Goal: Task Accomplishment & Management: Complete application form

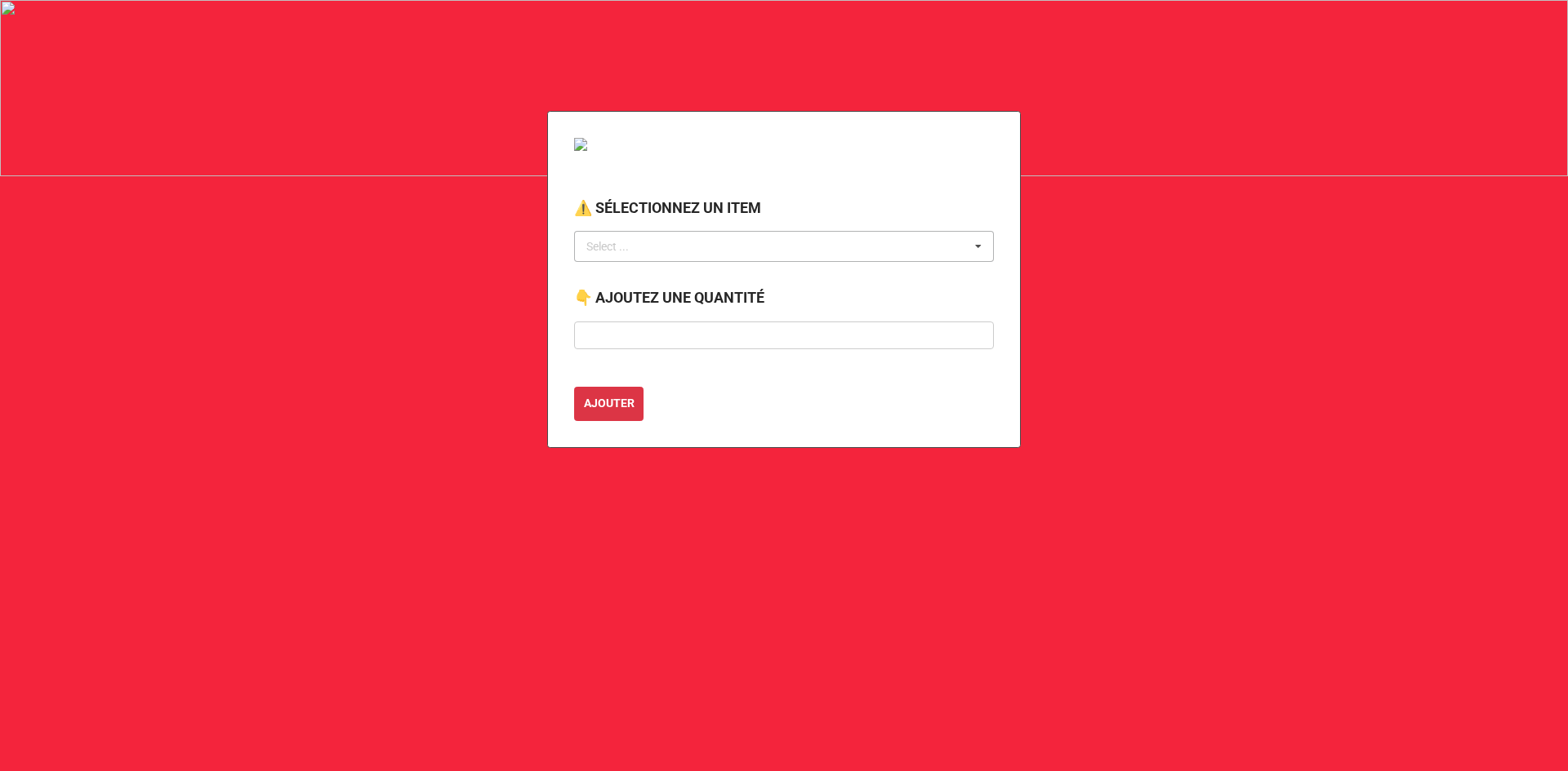
click at [671, 242] on div "Select ... No results found." at bounding box center [783, 246] width 419 height 31
type input "transpo"
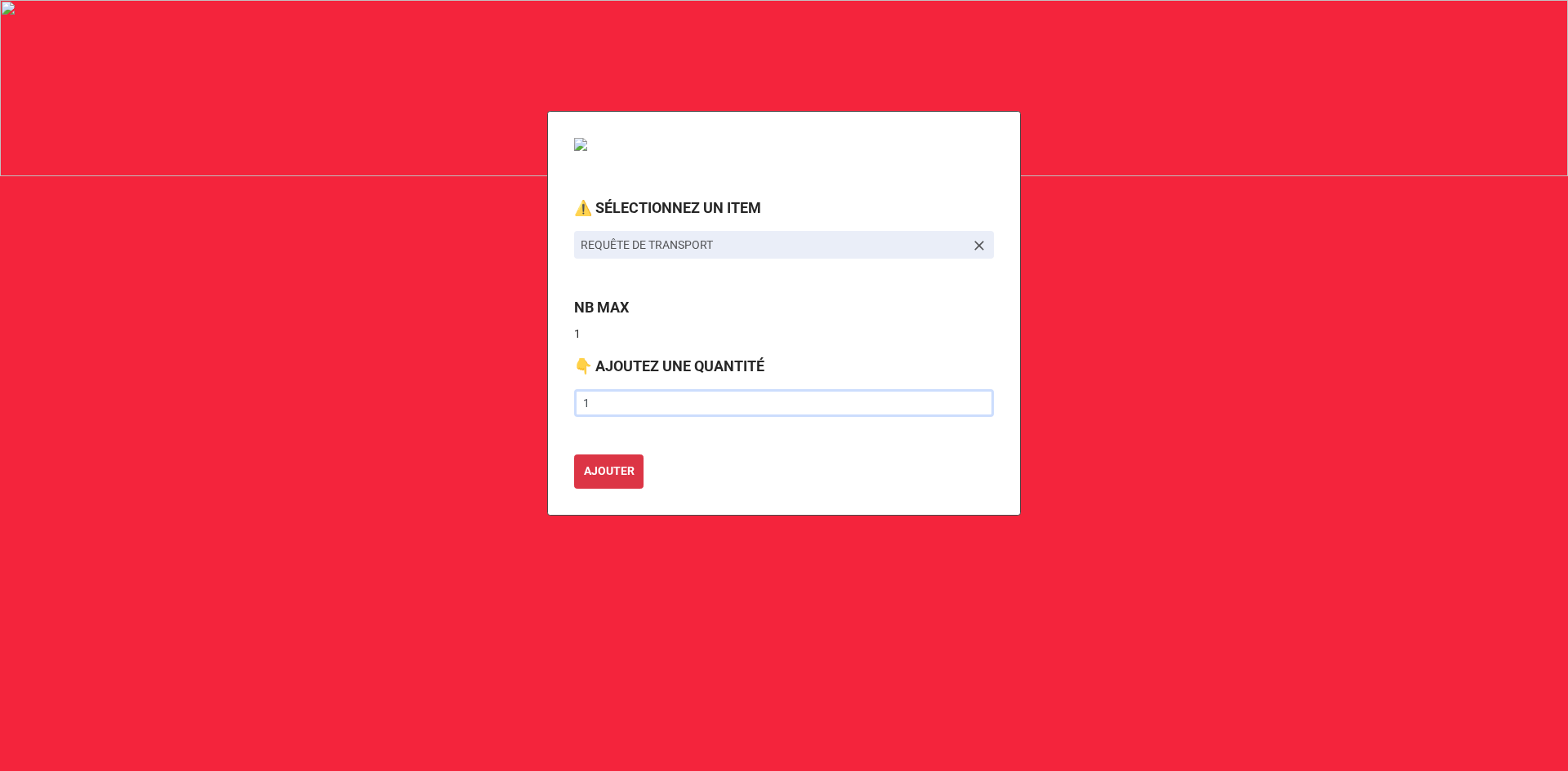
type input "1"
click at [574, 454] on button "AJOUTER" at bounding box center [608, 471] width 69 height 34
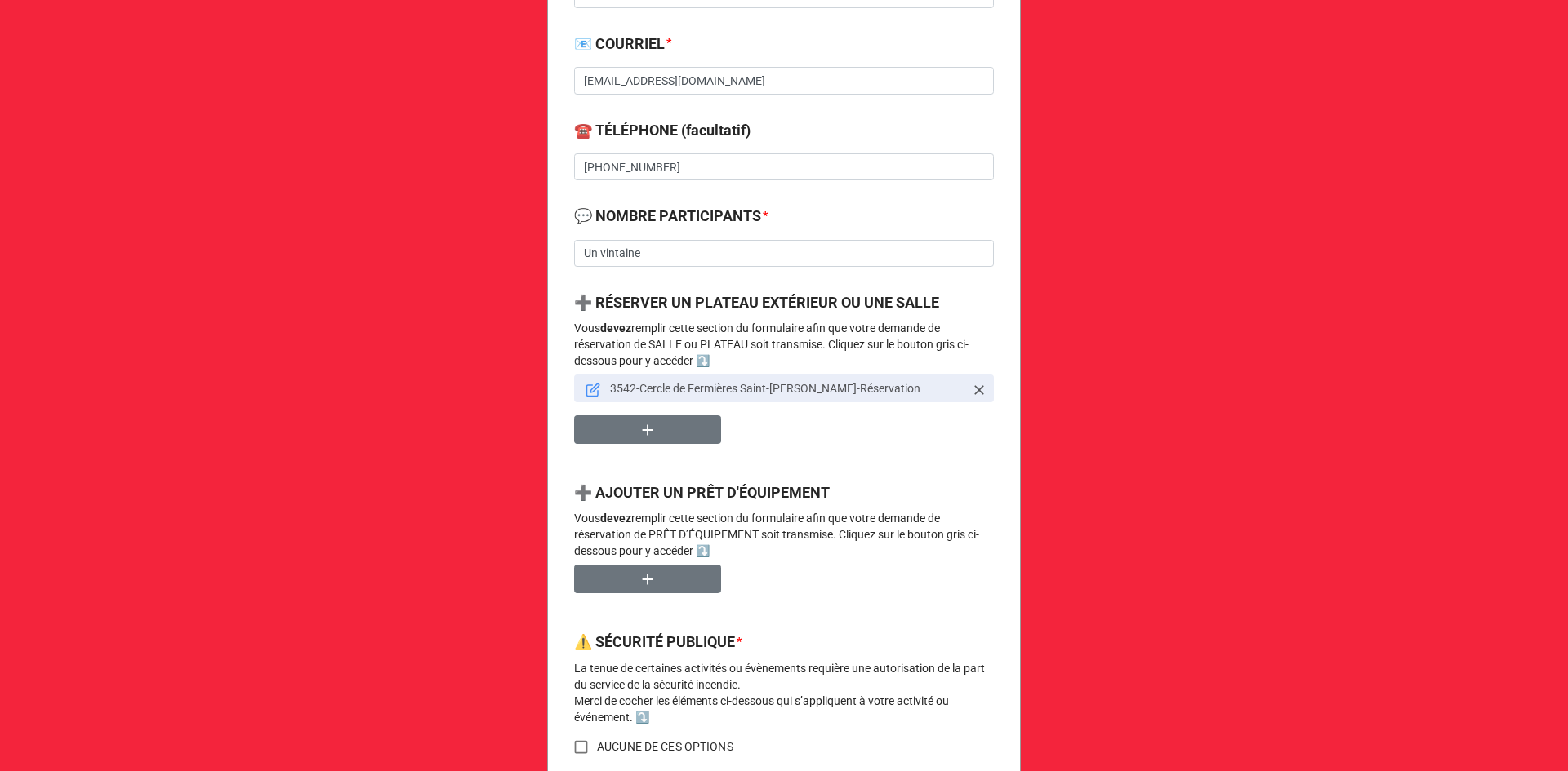
scroll to position [653, 0]
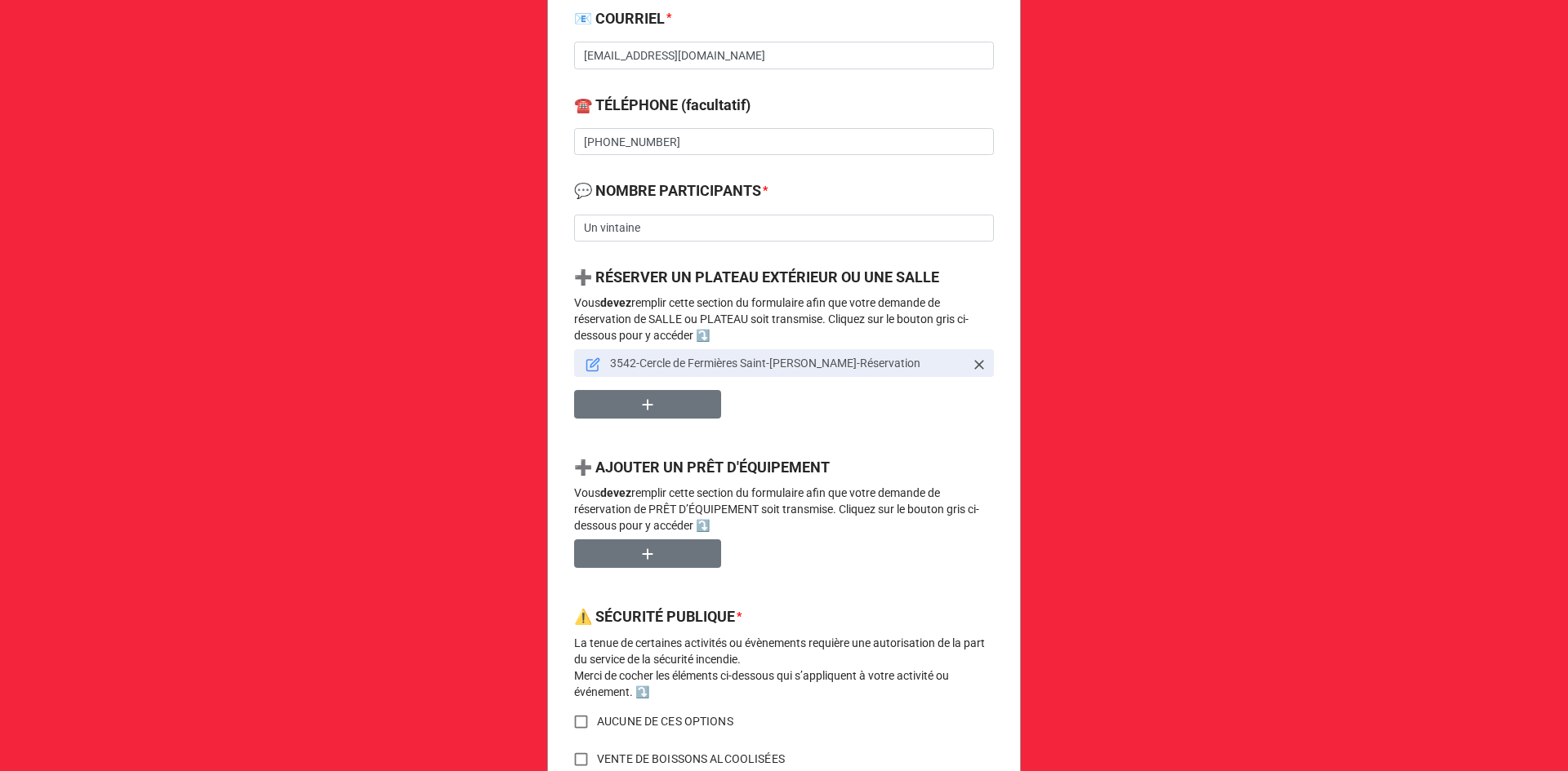
click at [588, 367] on icon at bounding box center [592, 364] width 15 height 15
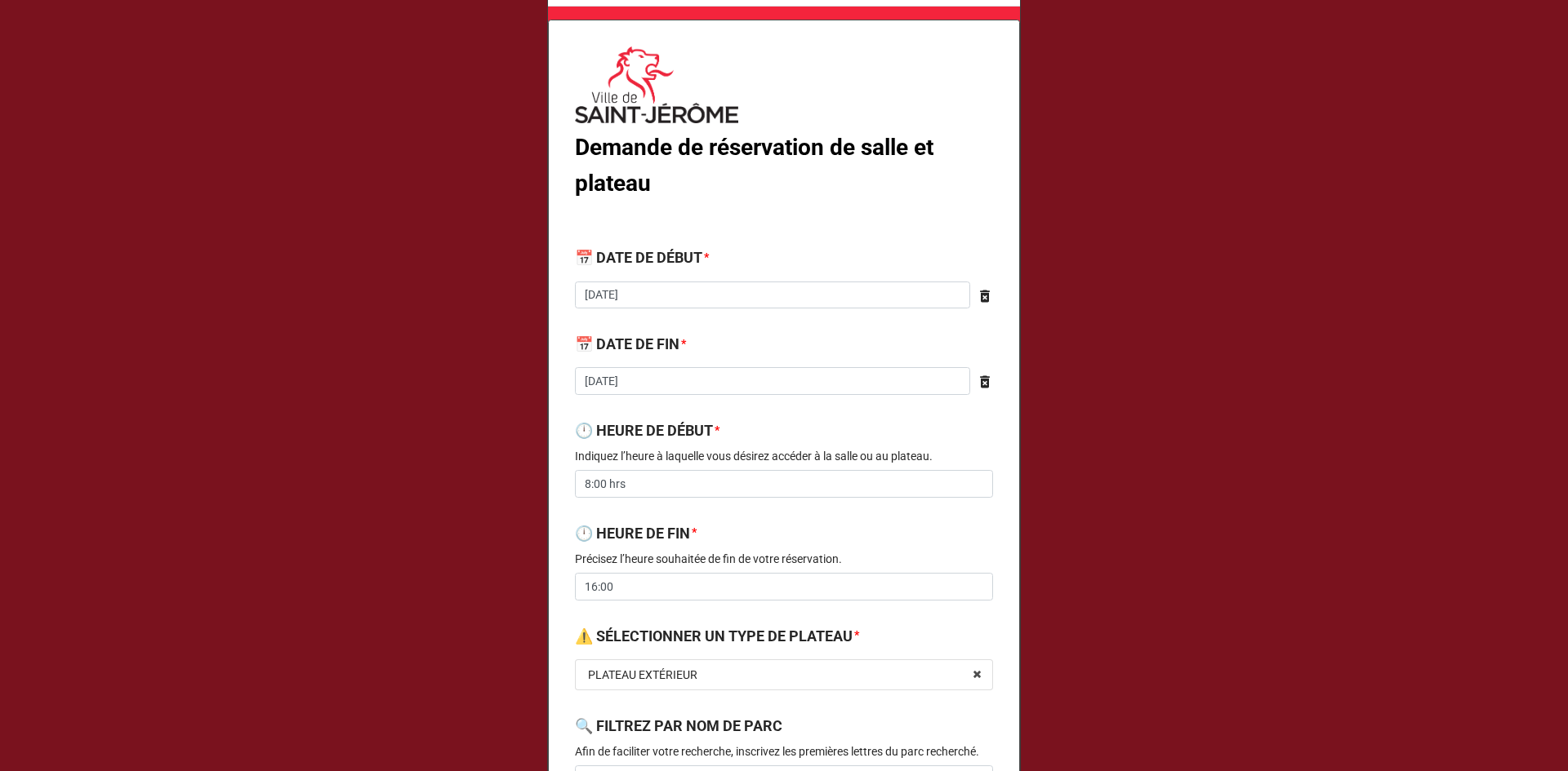
scroll to position [0, 0]
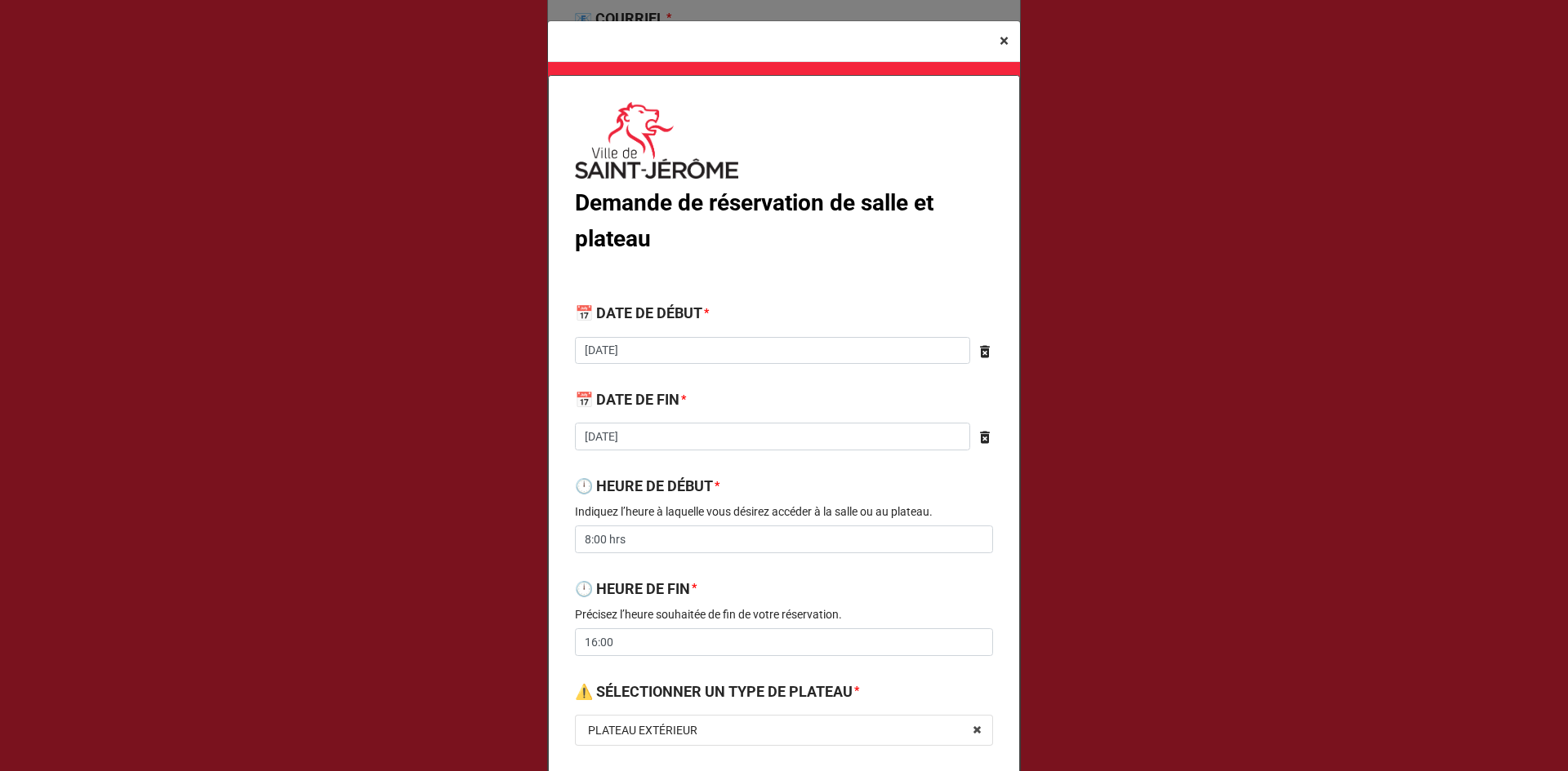
click at [999, 42] on span "×" at bounding box center [1003, 41] width 9 height 20
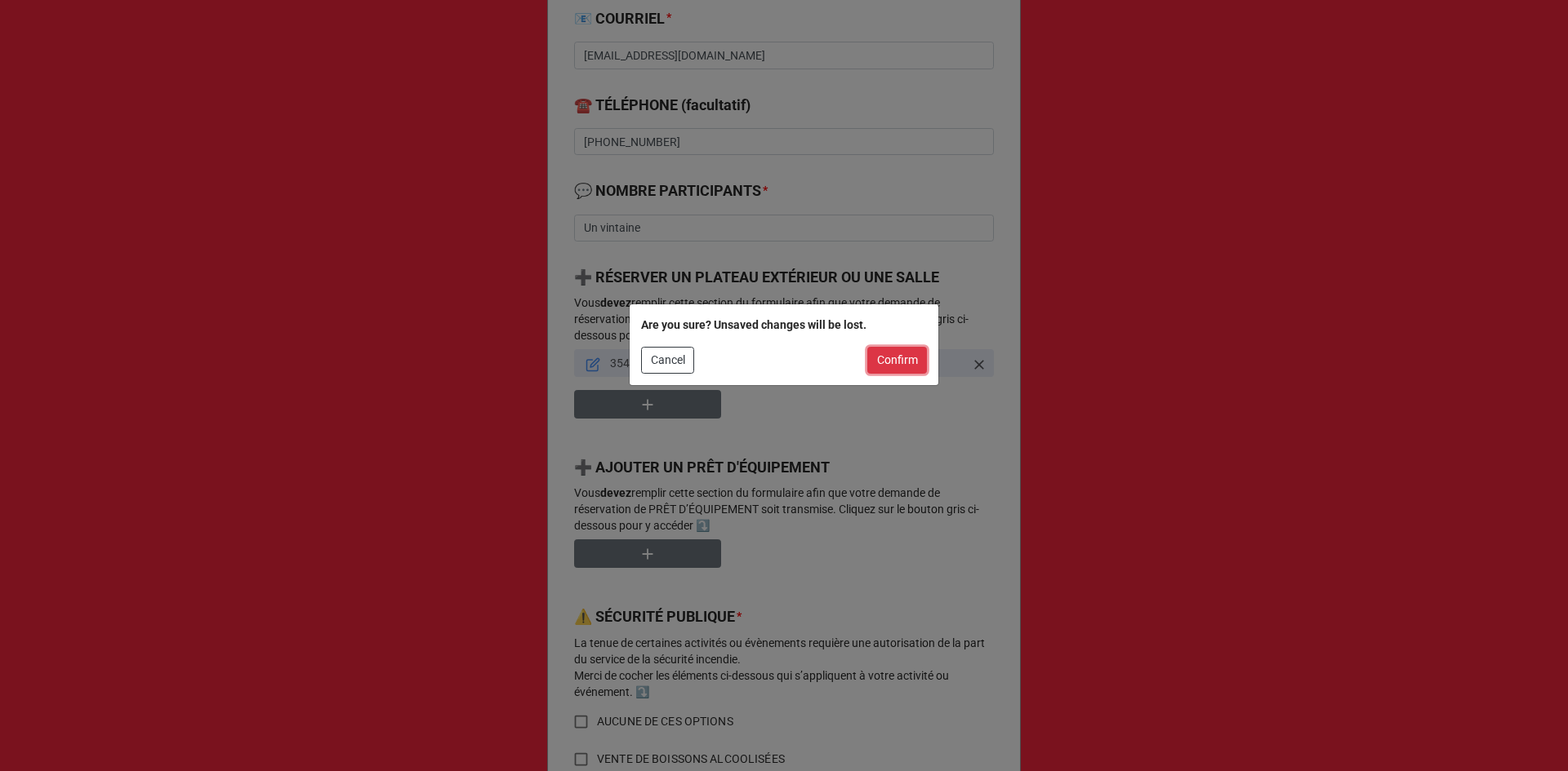
click at [892, 358] on button "Confirm" at bounding box center [896, 361] width 60 height 27
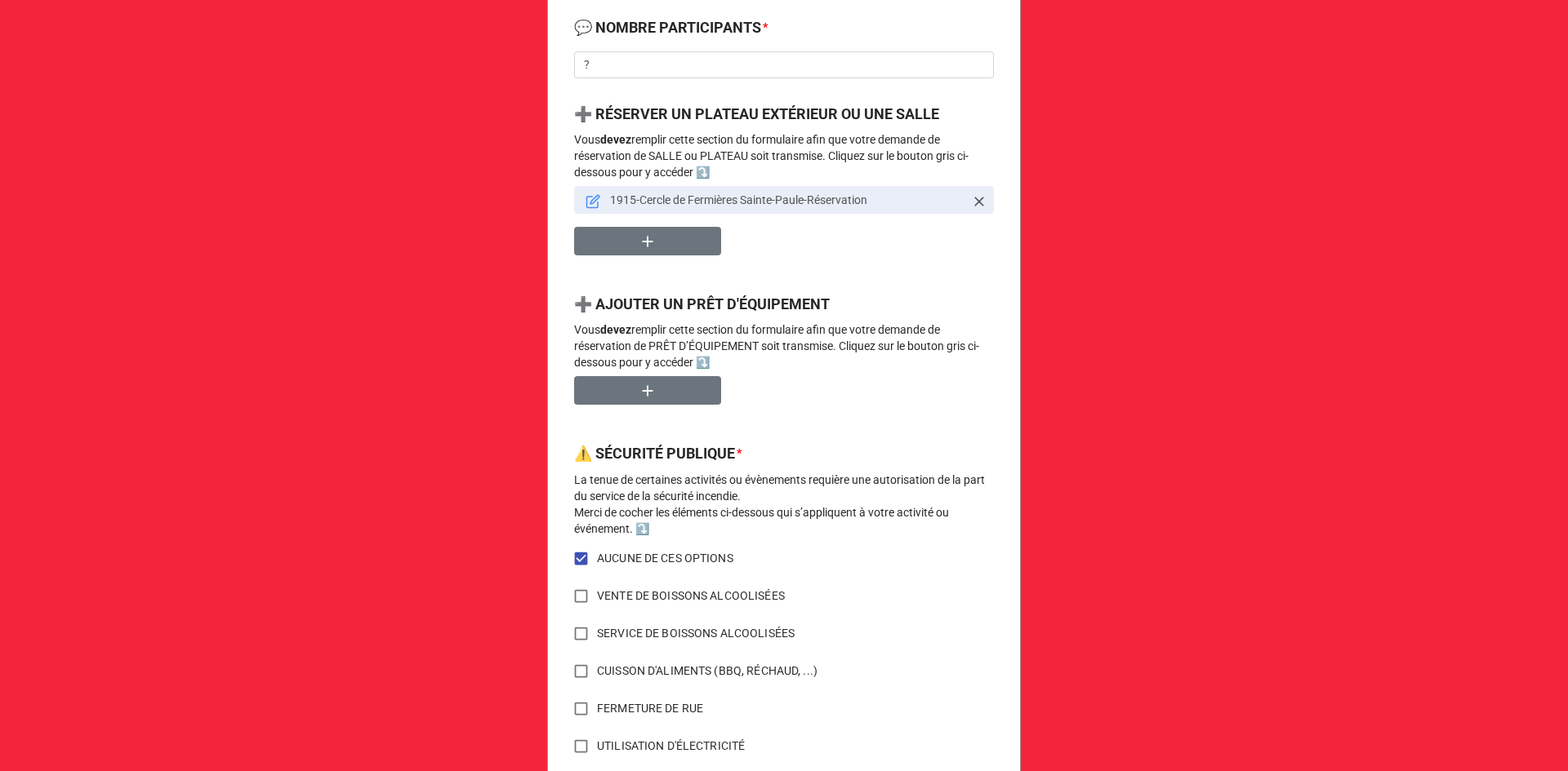
scroll to position [735, 0]
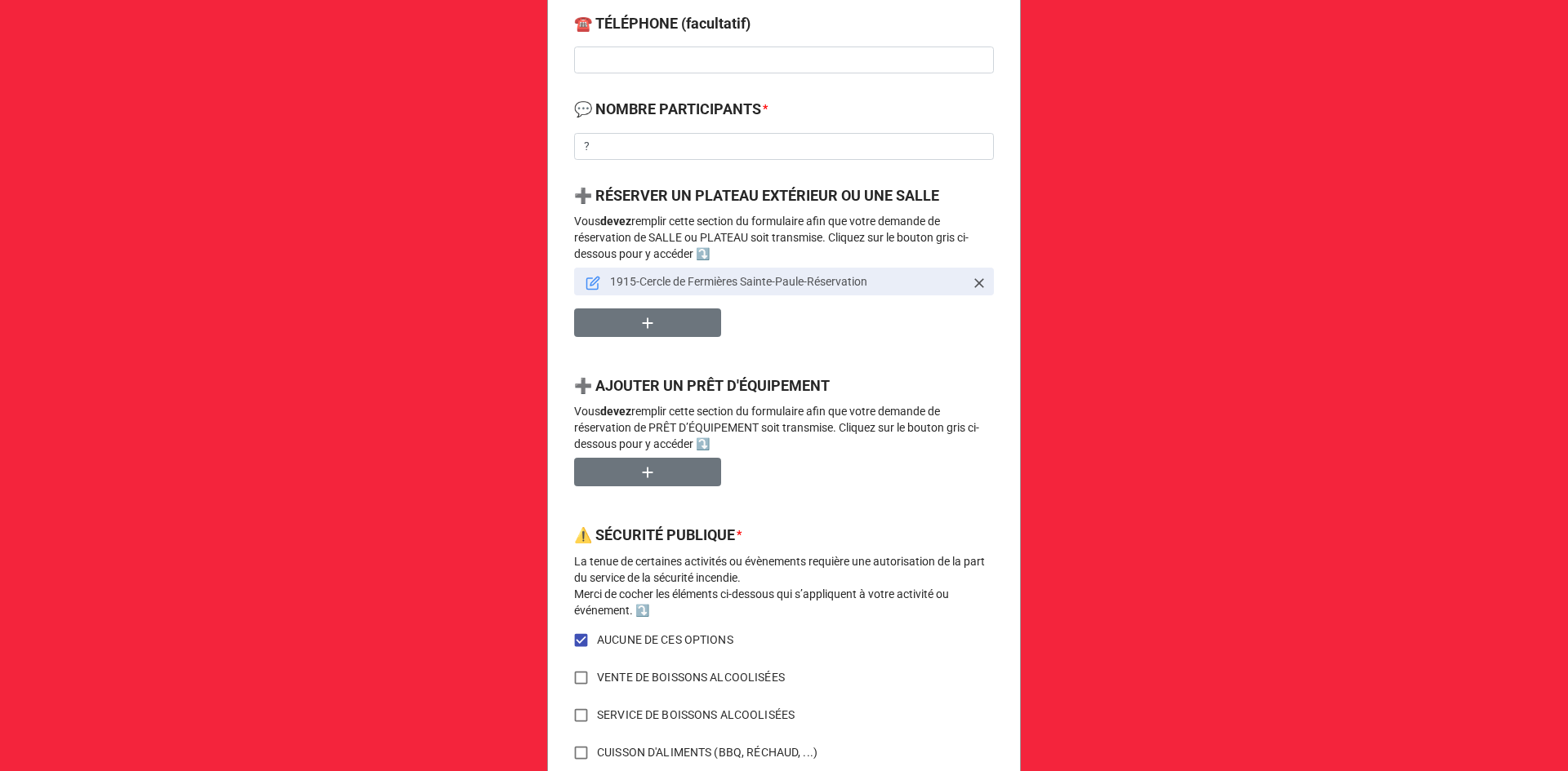
click at [579, 279] on link "1915-Cercle de Fermières Sainte-Paule-Réservation" at bounding box center [783, 281] width 419 height 27
click at [587, 286] on icon at bounding box center [592, 284] width 12 height 12
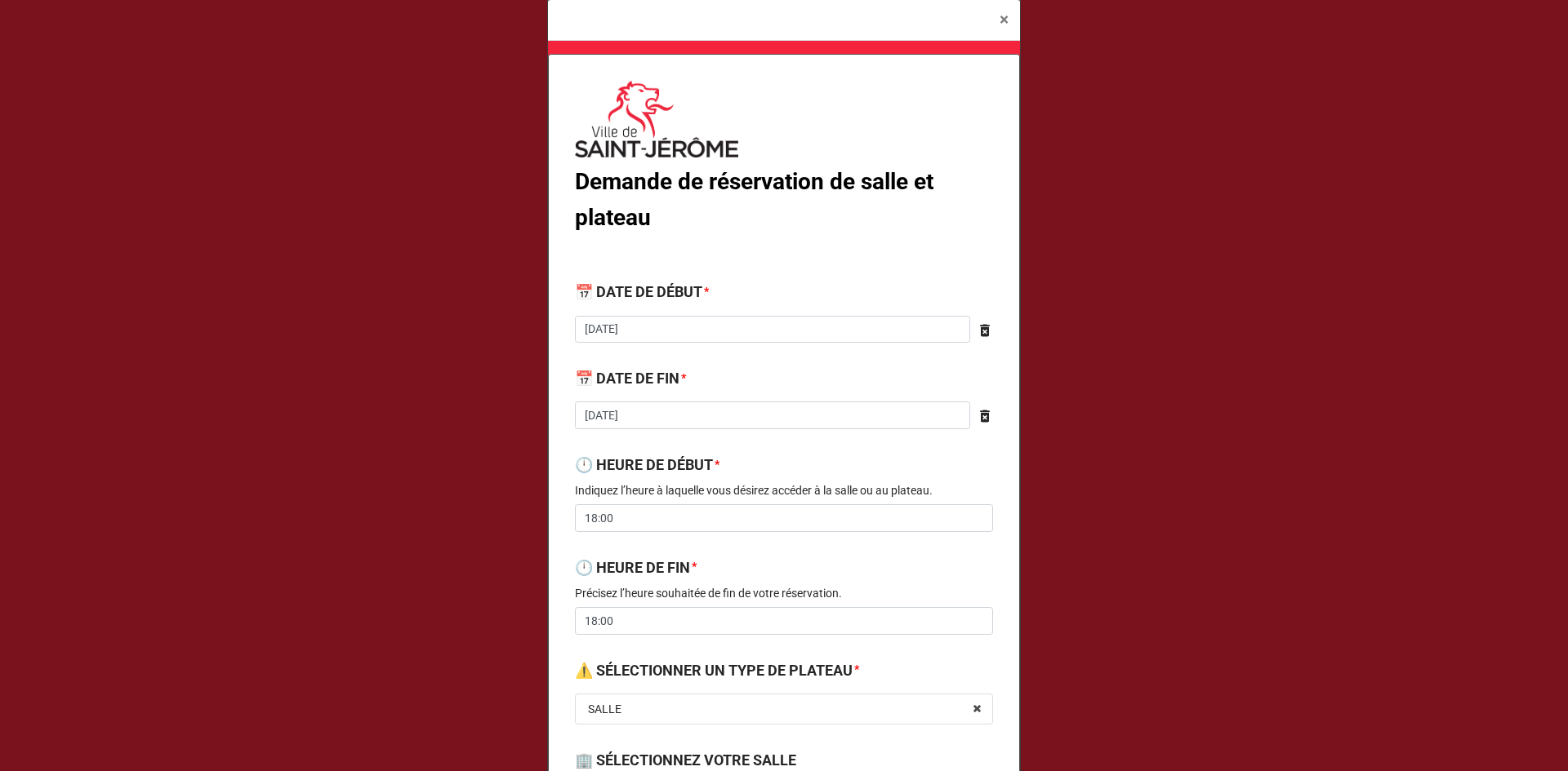
type textarea "x"
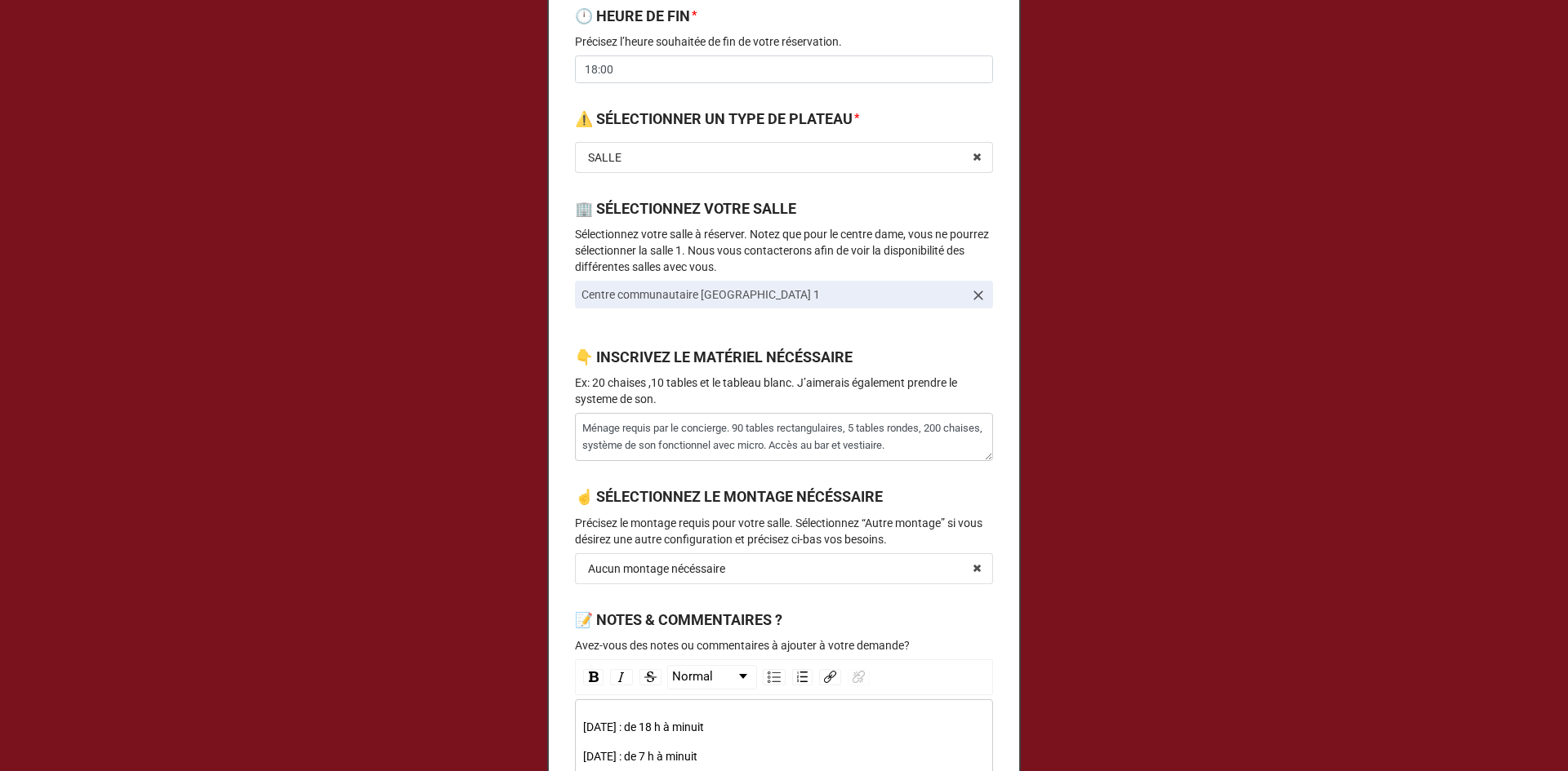
scroll to position [572, 0]
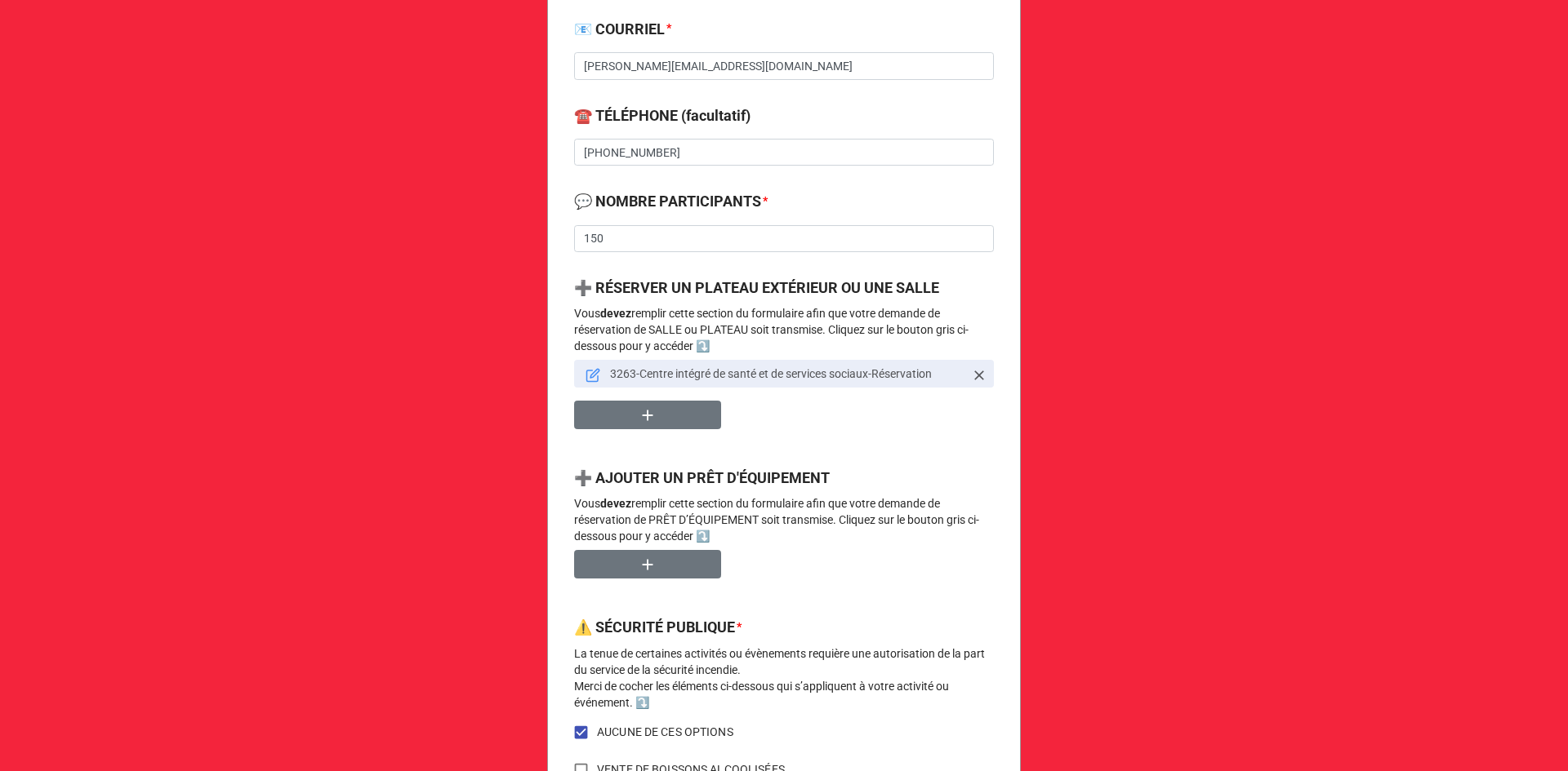
scroll to position [637, 0]
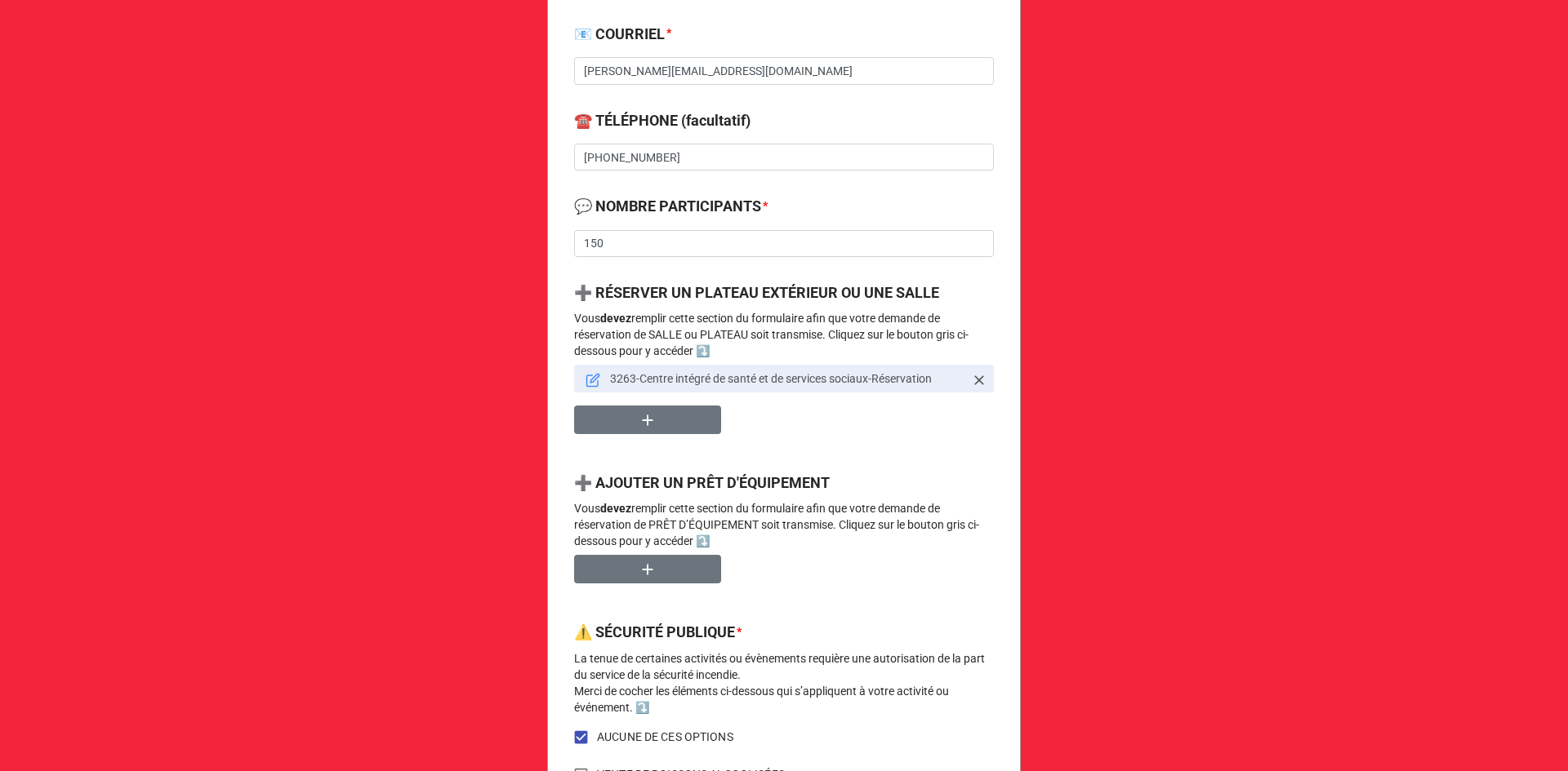
click at [591, 378] on icon at bounding box center [592, 380] width 15 height 15
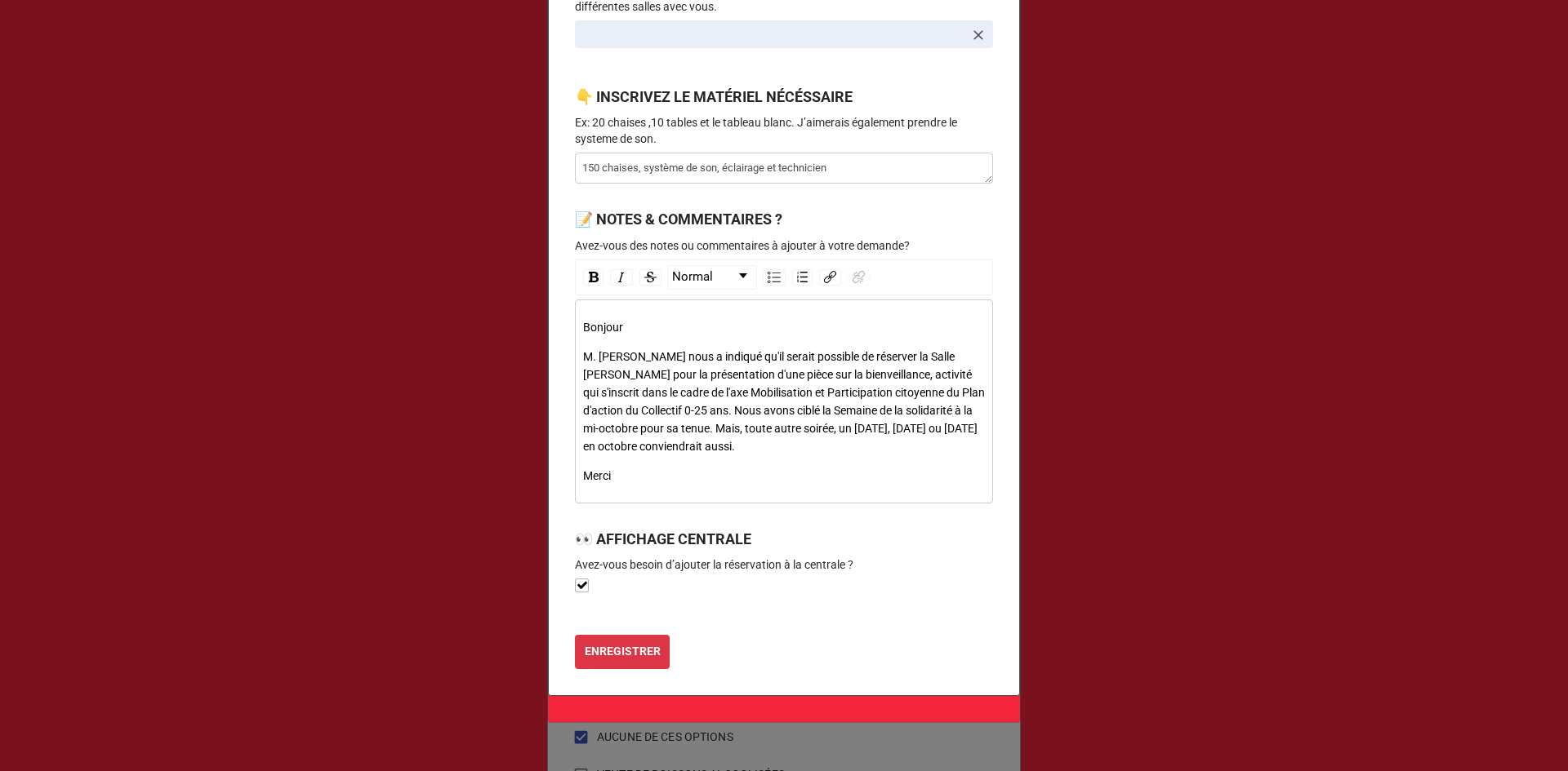
type textarea "x"
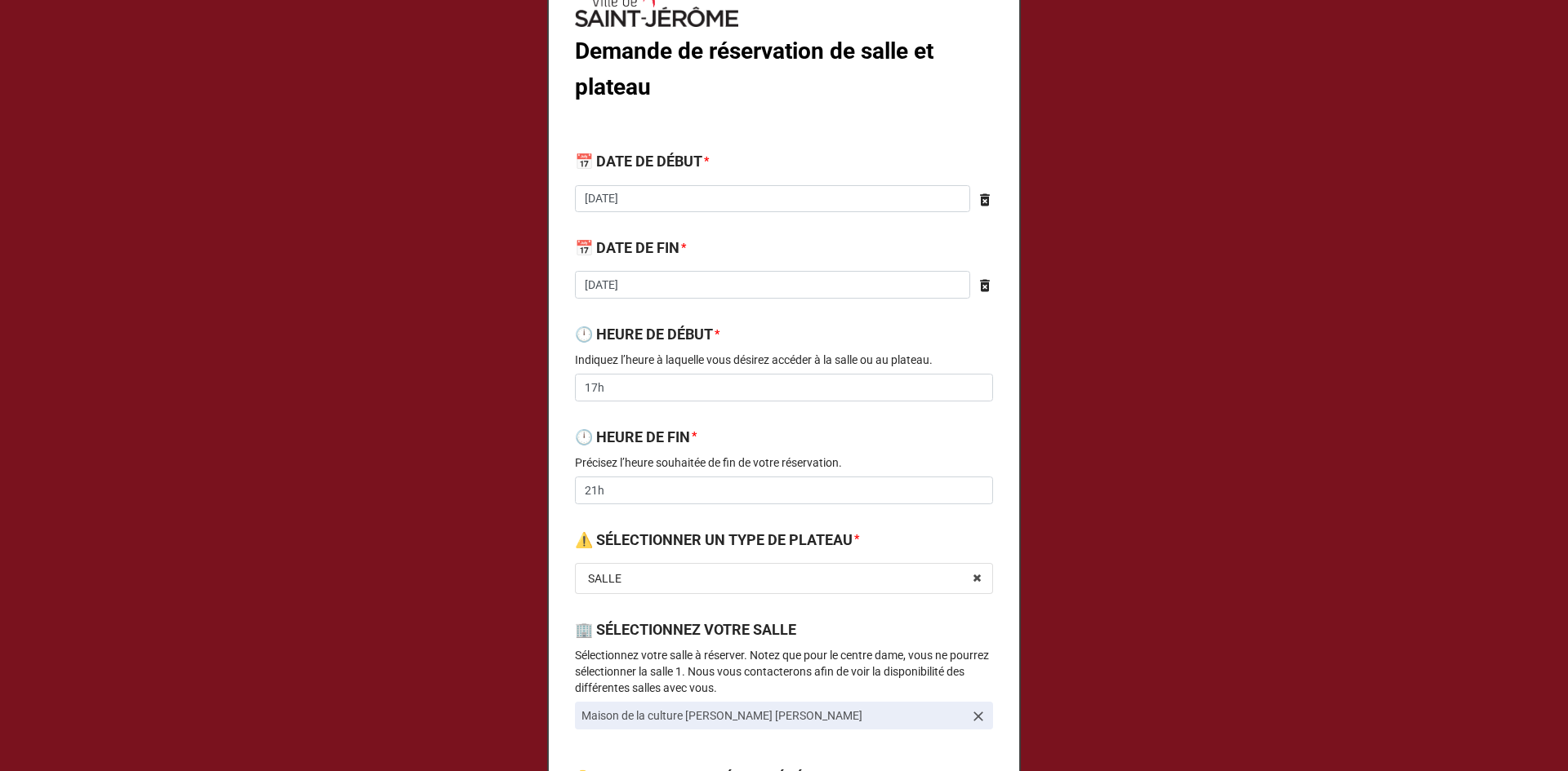
scroll to position [0, 0]
